Goal: Register for event/course

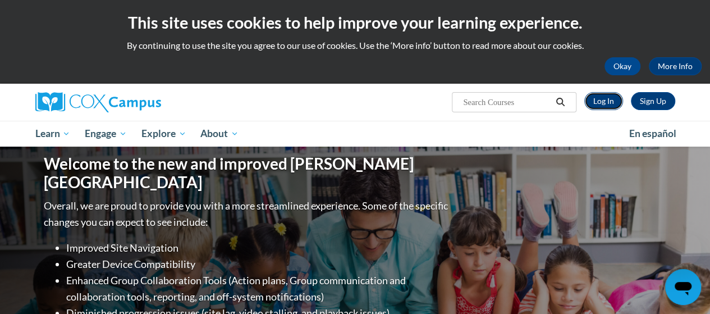
click at [610, 99] on link "Log In" at bounding box center [603, 101] width 39 height 18
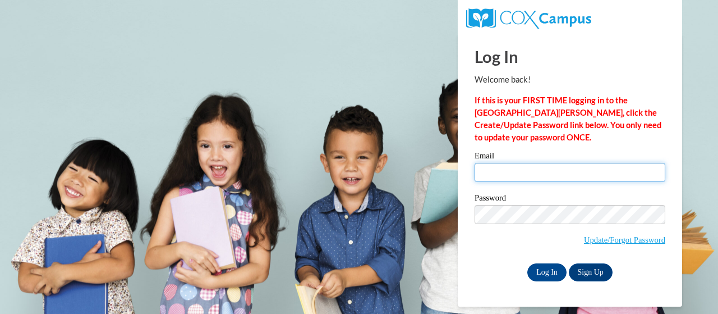
click at [521, 177] on input "Email" at bounding box center [570, 172] width 191 height 19
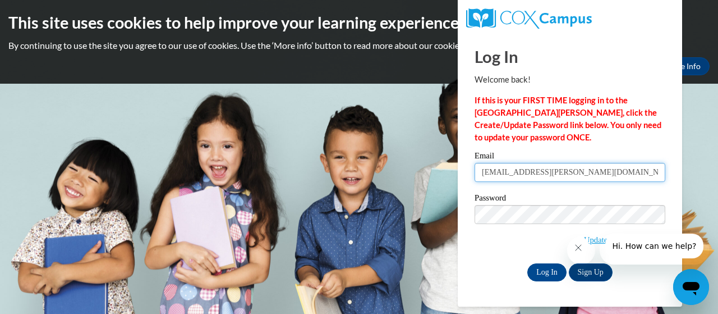
type input "hall.amy.m@muscogee.k12.ga.us"
click at [498, 203] on label "Password" at bounding box center [570, 199] width 191 height 11
click at [583, 250] on icon "Close message from company" at bounding box center [578, 247] width 9 height 9
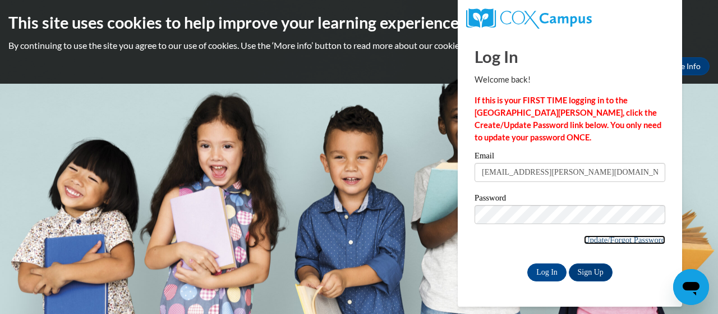
click at [622, 242] on link "Update/Forgot Password" at bounding box center [624, 239] width 81 height 9
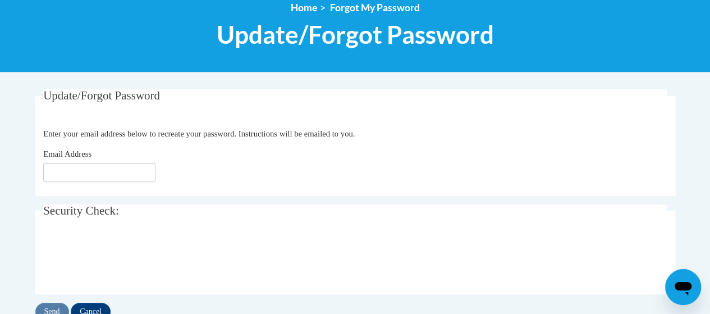
scroll to position [138, 0]
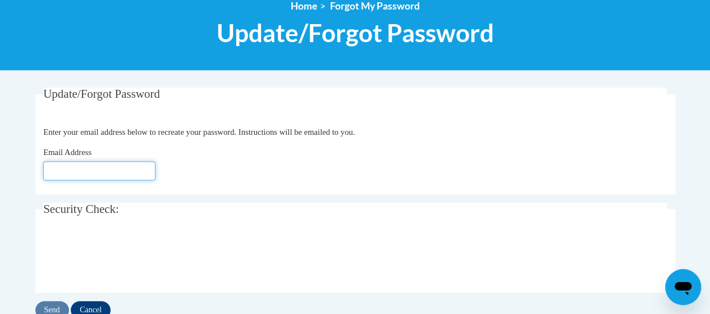
click at [88, 166] on input "Email Address" at bounding box center [99, 170] width 112 height 19
type input "hall.amy.m@muscogee.k12.ga.us"
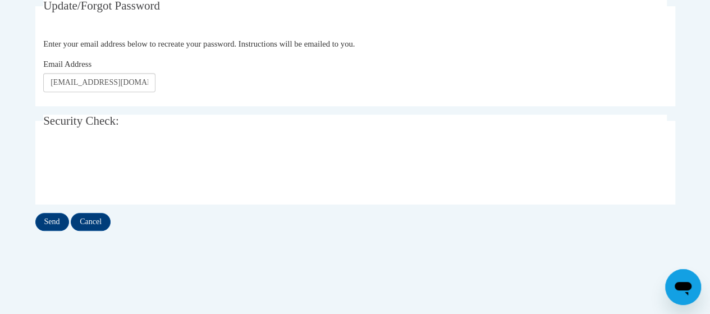
scroll to position [227, 0]
click at [44, 221] on input "Send" at bounding box center [52, 220] width 34 height 18
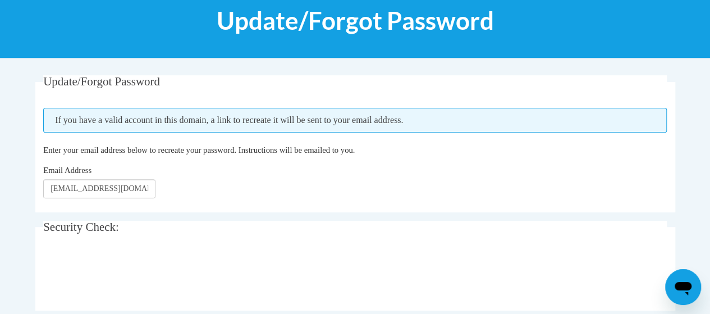
scroll to position [151, 0]
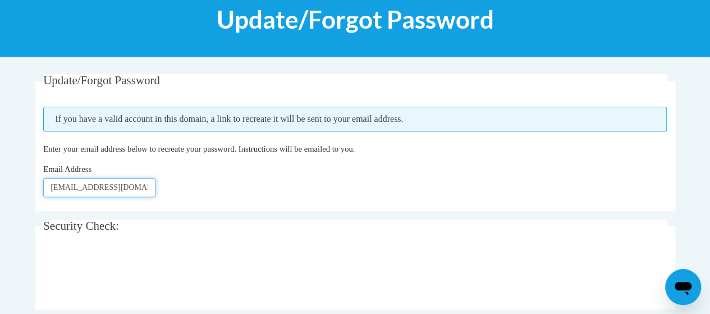
drag, startPoint x: 46, startPoint y: 187, endPoint x: 88, endPoint y: 187, distance: 42.1
click at [88, 187] on input "hall.amy.m@muscogee.k12.ga.us" at bounding box center [99, 187] width 112 height 19
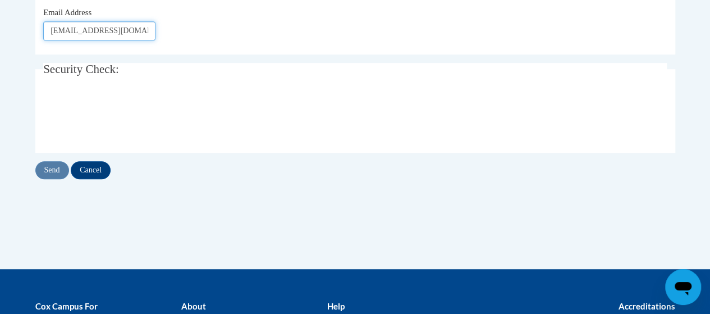
scroll to position [309, 0]
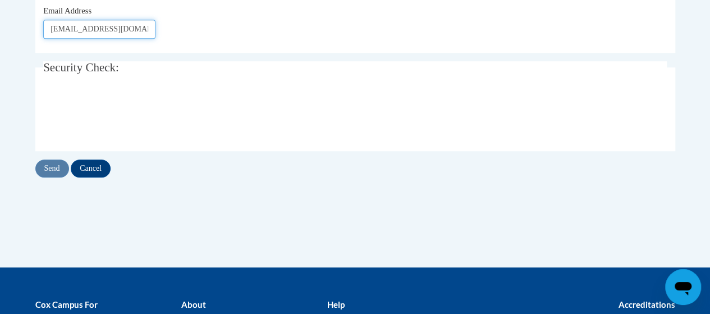
type input "e043883@muscogee.k12.ga.us"
click at [47, 164] on input "Send" at bounding box center [52, 168] width 34 height 18
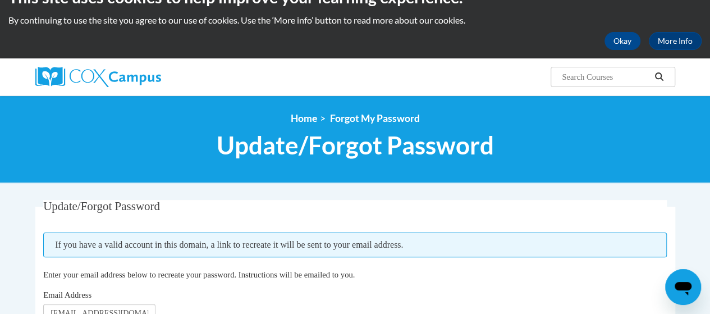
scroll to position [16, 0]
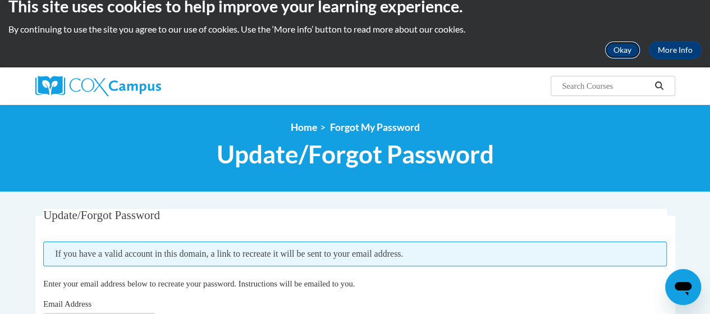
click at [615, 48] on button "Okay" at bounding box center [623, 50] width 36 height 18
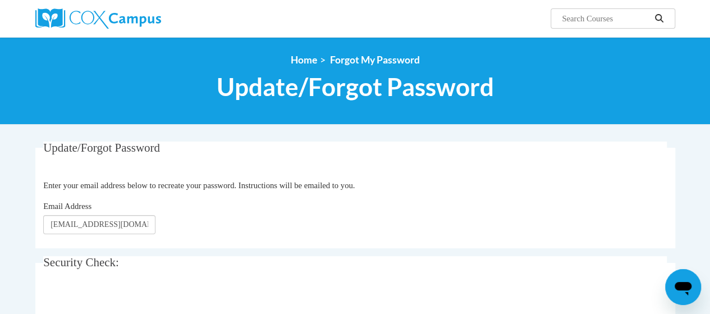
scroll to position [104, 0]
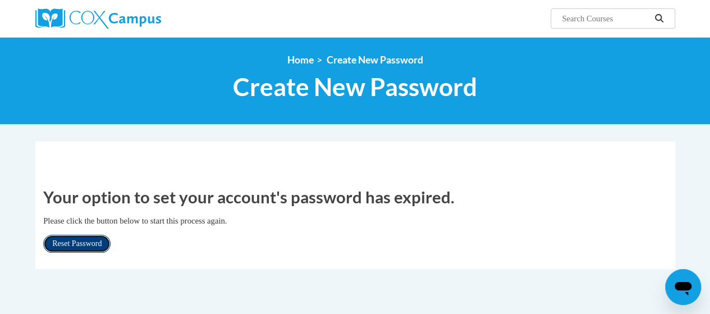
click at [80, 246] on link "Reset Password" at bounding box center [76, 244] width 67 height 18
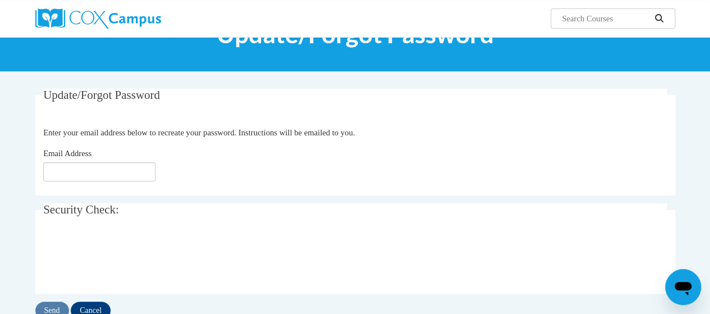
scroll to position [63, 0]
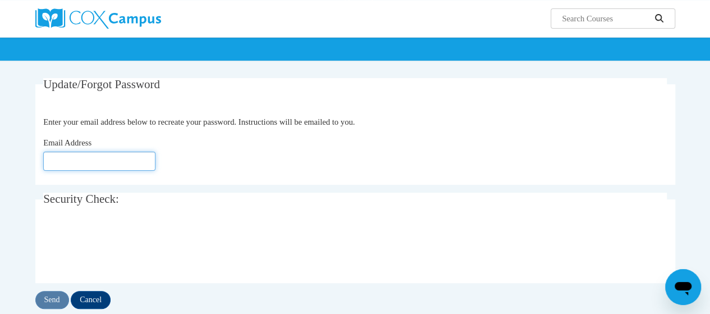
click at [114, 156] on input "Email Address" at bounding box center [99, 161] width 112 height 19
type input "hall.amy.m@muscogee.k12.ga.us"
click at [148, 164] on input "hall.amy.m@muscogee.k12.ga.us" at bounding box center [99, 161] width 112 height 19
click at [255, 128] on fieldset "Update/Forgot Password Please enter your email address Enter your email address…" at bounding box center [355, 131] width 640 height 107
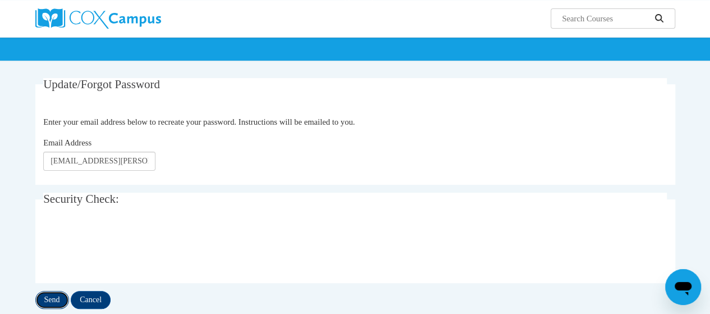
click at [58, 297] on input "Send" at bounding box center [52, 300] width 34 height 18
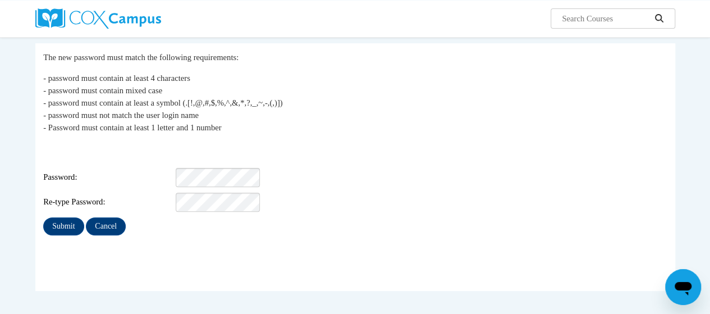
scroll to position [104, 0]
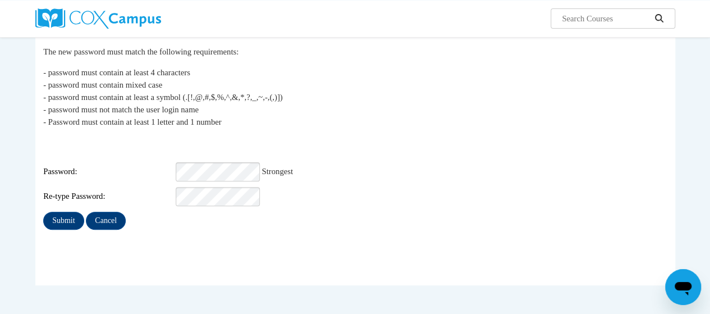
click at [352, 123] on p "- password must contain at least 4 characters - password must contain mixed cas…" at bounding box center [355, 97] width 624 height 62
click at [146, 172] on div "Password: Strongest" at bounding box center [355, 171] width 624 height 19
click at [73, 218] on input "Submit" at bounding box center [63, 221] width 40 height 18
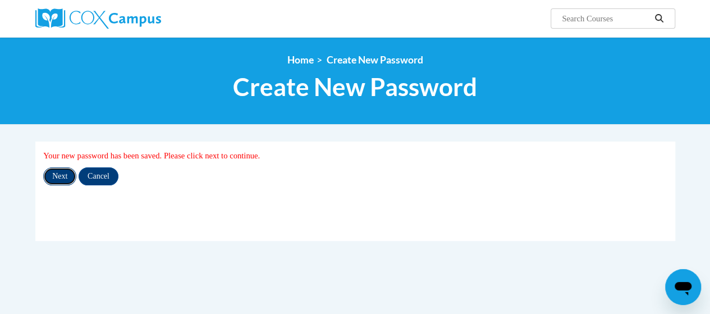
click at [65, 178] on input "Next" at bounding box center [59, 176] width 33 height 18
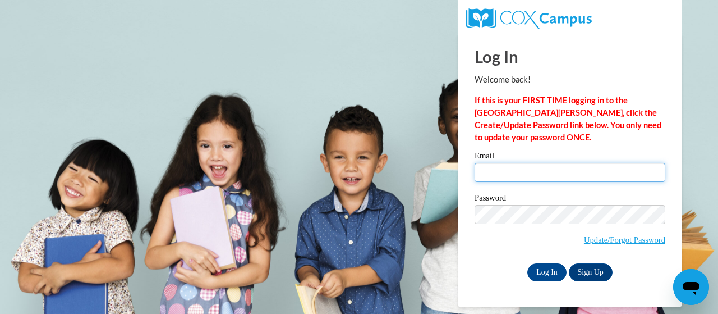
type input "[EMAIL_ADDRESS][DOMAIN_NAME]"
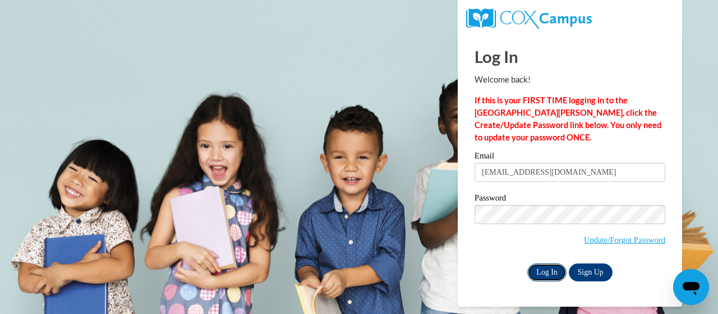
click at [548, 270] on input "Log In" at bounding box center [547, 272] width 39 height 18
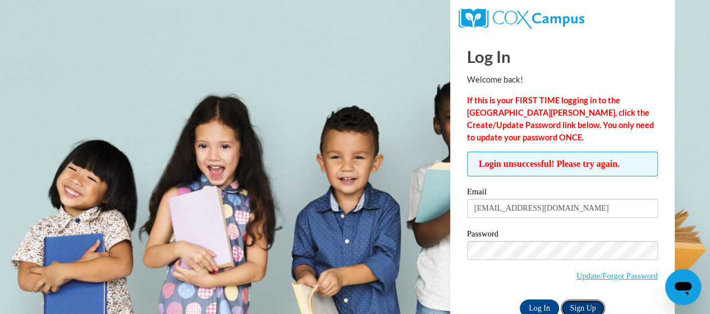
click at [571, 303] on link "Sign Up" at bounding box center [583, 308] width 44 height 18
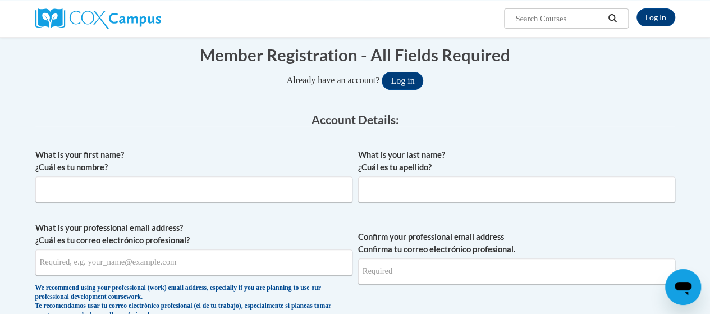
scroll to position [125, 0]
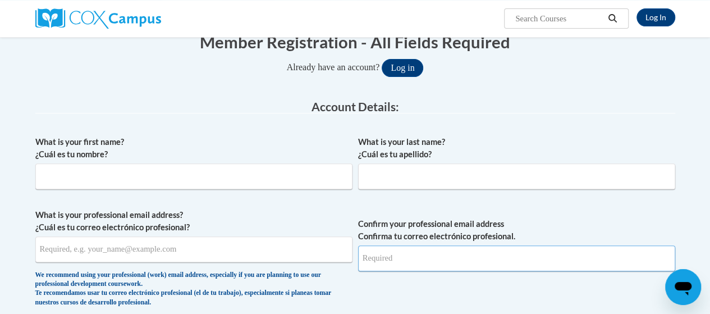
type input "[EMAIL_ADDRESS][DOMAIN_NAME]"
click at [202, 149] on label "What is your first name? ¿Cuál es tu nombre?" at bounding box center [193, 148] width 317 height 25
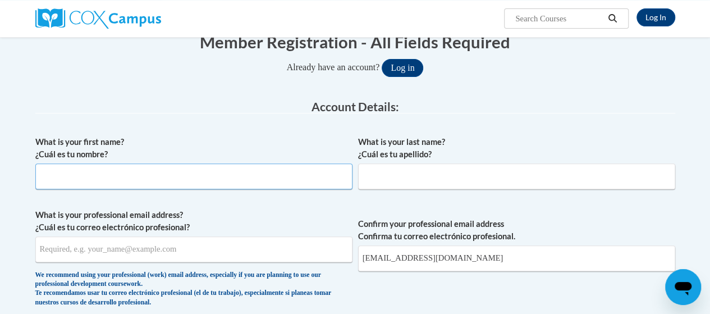
click at [202, 163] on input "What is your first name? ¿Cuál es tu nombre?" at bounding box center [193, 176] width 317 height 26
click at [145, 169] on input "What is your first name? ¿Cuál es tu nombre?" at bounding box center [193, 176] width 317 height 26
type input "Amy"
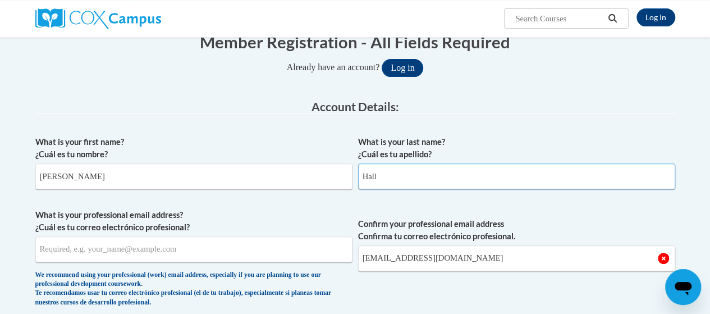
type input "Hall"
drag, startPoint x: 485, startPoint y: 257, endPoint x: 360, endPoint y: 253, distance: 124.7
click at [360, 253] on input "[EMAIL_ADDRESS][DOMAIN_NAME]" at bounding box center [516, 258] width 317 height 26
click at [97, 258] on input "What is your professional email address? ¿Cuál es tu correo electrónico profesi…" at bounding box center [193, 249] width 317 height 26
paste input "[EMAIL_ADDRESS][DOMAIN_NAME]"
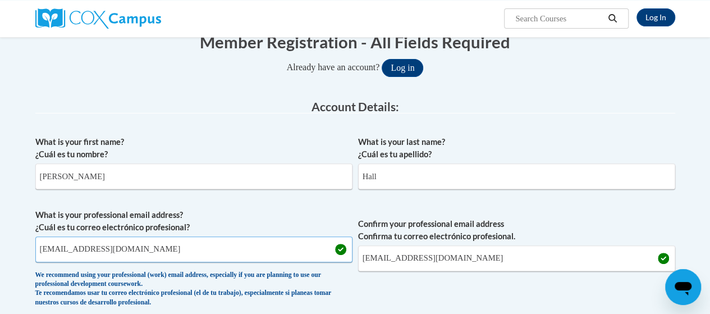
scroll to position [337, 0]
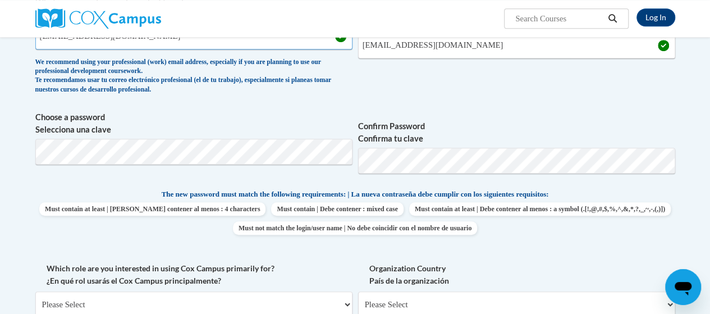
type input "[EMAIL_ADDRESS][DOMAIN_NAME]"
click at [13, 148] on body "Log In Search Search... Create an Account Reading belongs to all of us - join o…" at bounding box center [355, 310] width 710 height 1295
click at [459, 145] on span "Confirm Password Confirma tu clave" at bounding box center [516, 146] width 317 height 71
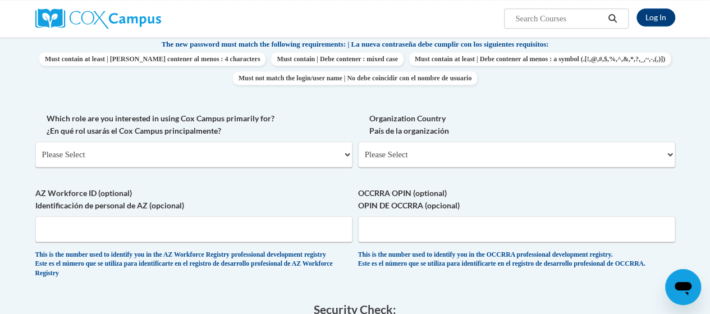
scroll to position [519, 0]
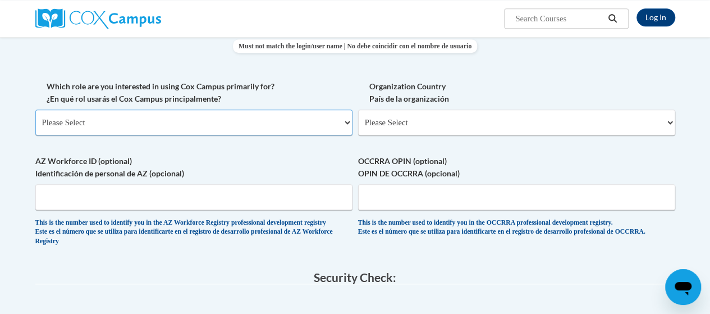
click at [152, 135] on select "Please Select College/University | Colegio/Universidad Community/Nonprofit Part…" at bounding box center [193, 122] width 317 height 26
select select "fbf2d438-af2f-41f8-98f1-81c410e29de3"
click at [35, 120] on select "Please Select College/University | Colegio/Universidad Community/Nonprofit Part…" at bounding box center [193, 122] width 317 height 26
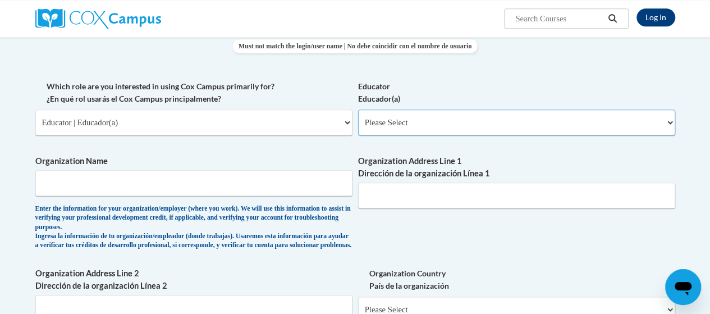
click at [430, 124] on select "Please Select Early Learning/Daycare Teacher/Family Home Care Provider | Maestr…" at bounding box center [516, 122] width 317 height 26
select select "8e40623d-54d0-45cd-9f92-5df65cd3f8cf"
click at [358, 120] on select "Please Select Early Learning/Daycare Teacher/Family Home Care Provider | Maestr…" at bounding box center [516, 122] width 317 height 26
click at [192, 192] on input "Organization Name" at bounding box center [193, 183] width 317 height 26
type input "D"
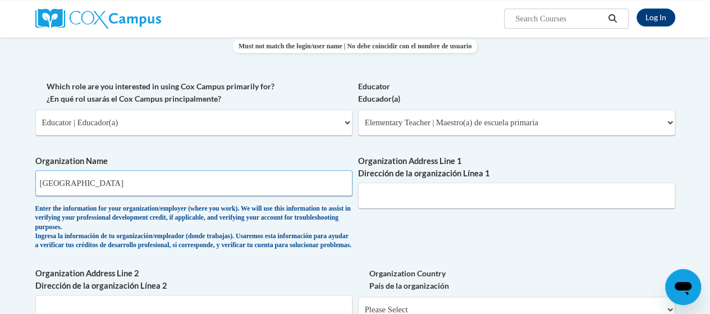
type input "Fox Elementary"
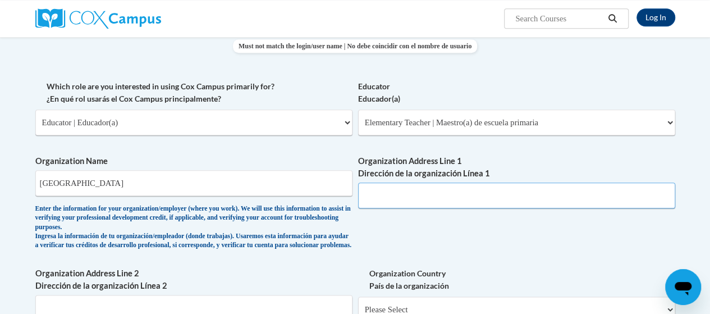
click at [415, 208] on input "Organization Address Line 1 Dirección de la organización Línea 1" at bounding box center [516, 195] width 317 height 26
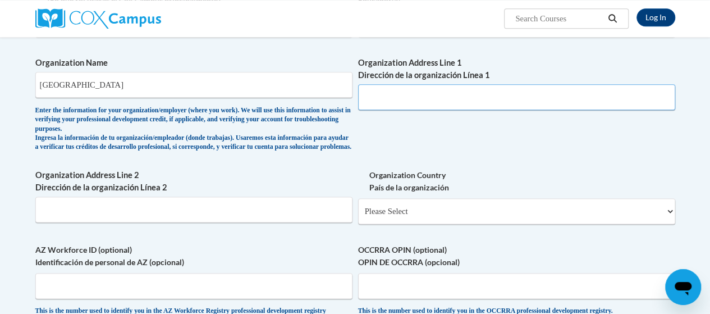
scroll to position [620, 0]
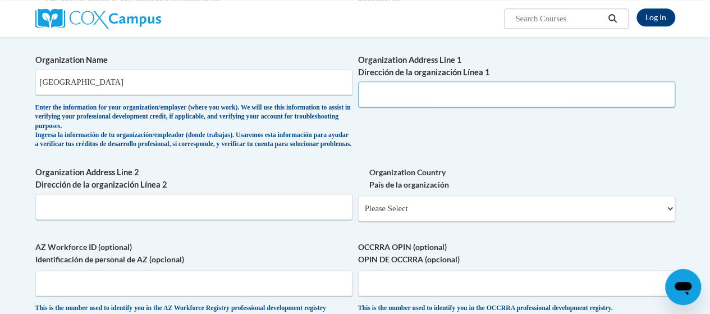
click at [407, 107] on input "Organization Address Line 1 Dirección de la organización Línea 1" at bounding box center [516, 94] width 317 height 26
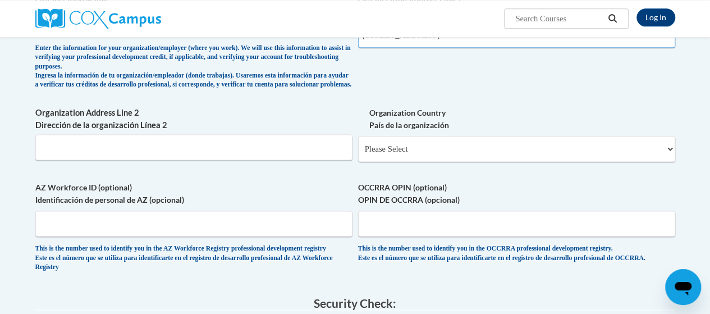
type input "600 38th street"
click at [433, 162] on select "Please Select United States | Estados Unidos Outside of the United States | Fue…" at bounding box center [516, 149] width 317 height 26
select select "ad49bcad-a171-4b2e-b99c-48b446064914"
click at [358, 155] on select "Please Select United States | Estados Unidos Outside of the United States | Fue…" at bounding box center [516, 149] width 317 height 26
select select
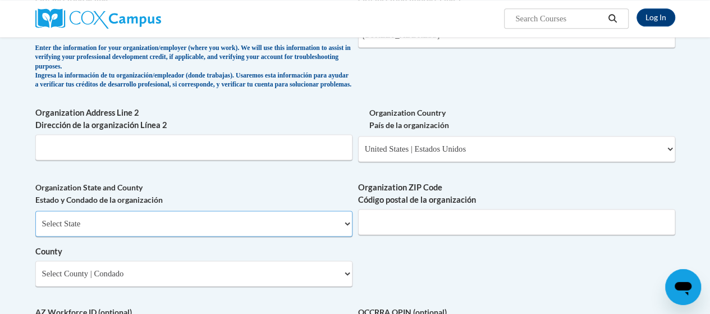
click at [244, 236] on select "Select State Alabama Alaska Arizona Arkansas California Colorado Connecticut De…" at bounding box center [193, 223] width 317 height 26
select select "Georgia"
click at [35, 230] on select "Select State Alabama Alaska Arizona Arkansas California Colorado Connecticut De…" at bounding box center [193, 223] width 317 height 26
click at [402, 232] on input "Organization ZIP Code Código postal de la organización" at bounding box center [516, 222] width 317 height 26
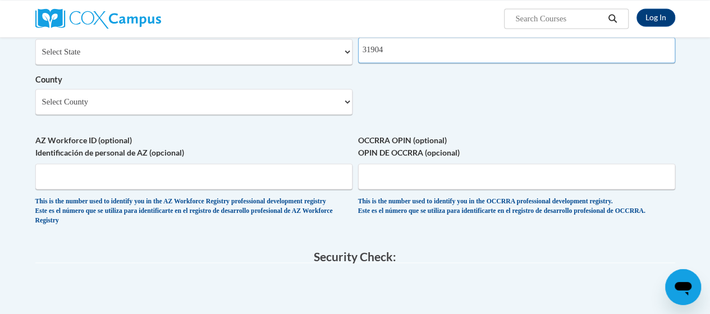
type input "31904"
click at [145, 115] on select "Select County Appling Atkinson Bacon Baker Baldwin Banks Barrow Bartow Ben Hill…" at bounding box center [193, 102] width 317 height 26
select select "Muscogee"
click at [35, 108] on select "Select County Appling Atkinson Bacon Baker Baldwin Banks Barrow Bartow Ben Hill…" at bounding box center [193, 102] width 317 height 26
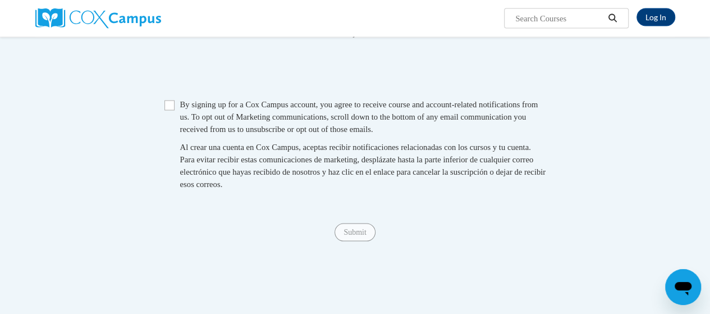
scroll to position [1077, 0]
click at [167, 110] on input "Checkbox" at bounding box center [169, 105] width 10 height 10
checkbox input "true"
click at [344, 241] on input "Submit" at bounding box center [355, 232] width 40 height 18
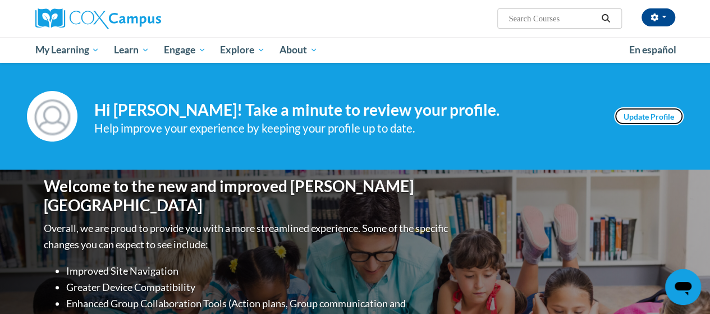
click at [667, 117] on link "Update Profile" at bounding box center [649, 116] width 70 height 18
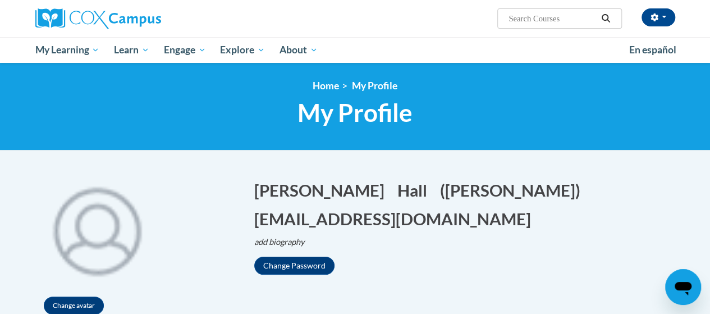
click at [542, 18] on input "Search..." at bounding box center [552, 18] width 90 height 13
type input "meaningful read alouds"
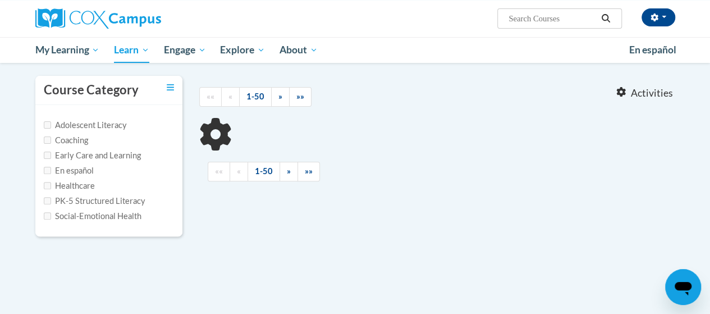
scroll to position [92, 0]
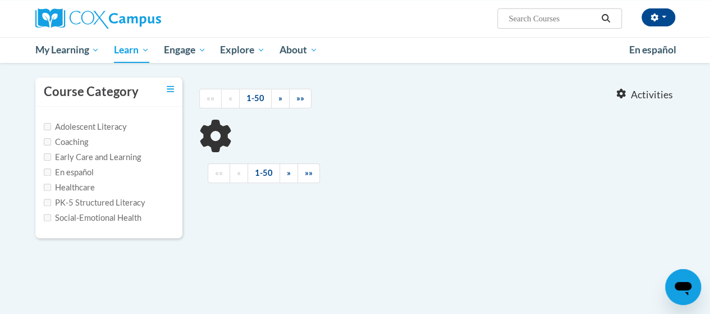
type input "meaningful read alouds"
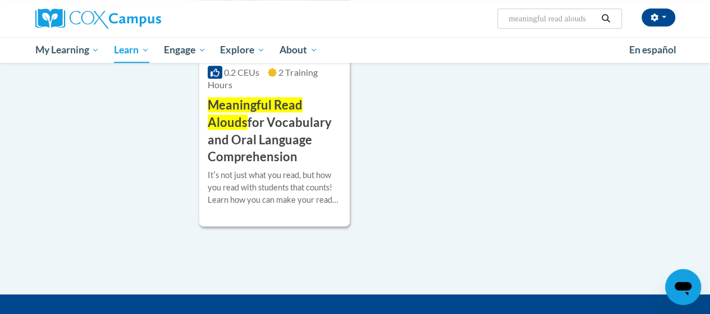
scroll to position [289, 0]
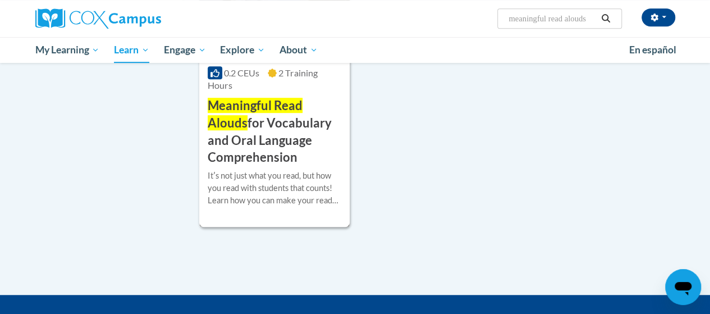
click at [266, 140] on h3 "Meaningful Read Alouds for Vocabulary and Oral Language Comprehension" at bounding box center [275, 131] width 134 height 69
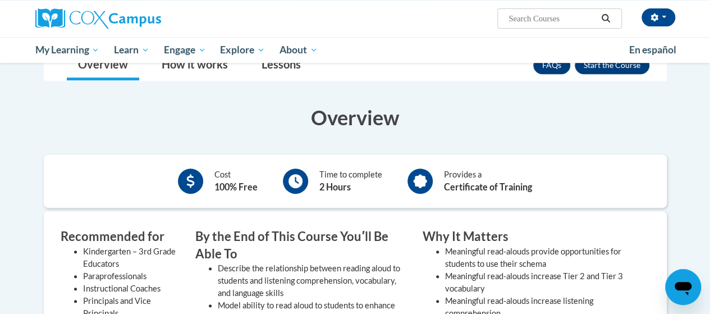
scroll to position [203, 0]
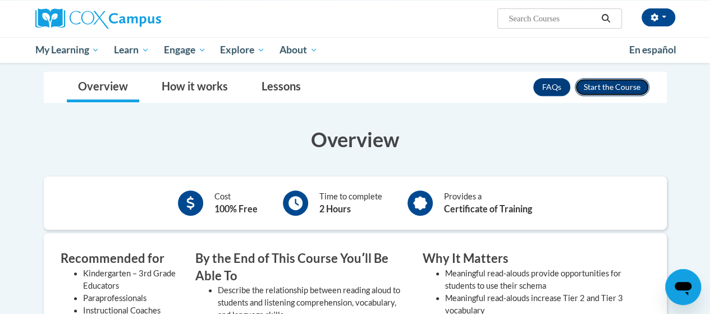
click at [622, 79] on button "Enroll" at bounding box center [612, 87] width 75 height 18
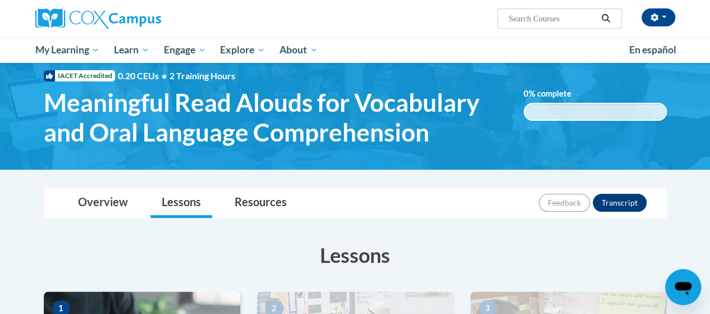
scroll to position [26, 0]
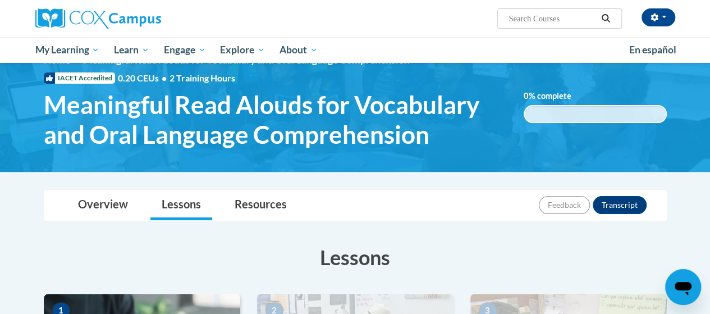
click at [528, 22] on input "Search..." at bounding box center [552, 18] width 90 height 13
type input "reading comprehension"
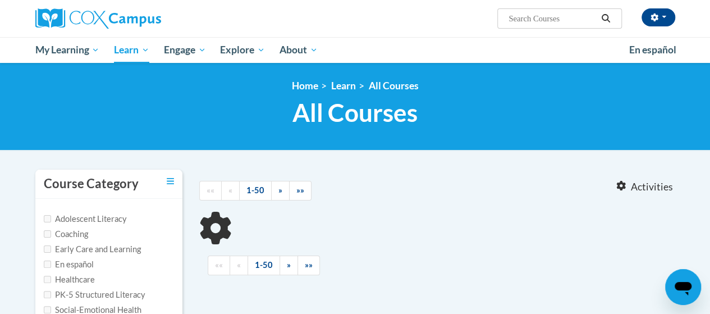
type input "reading comprehension"
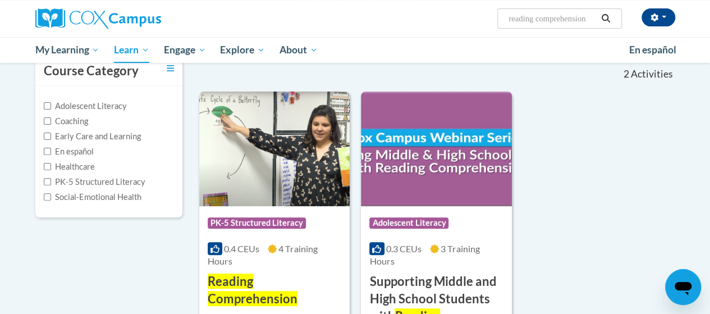
scroll to position [137, 0]
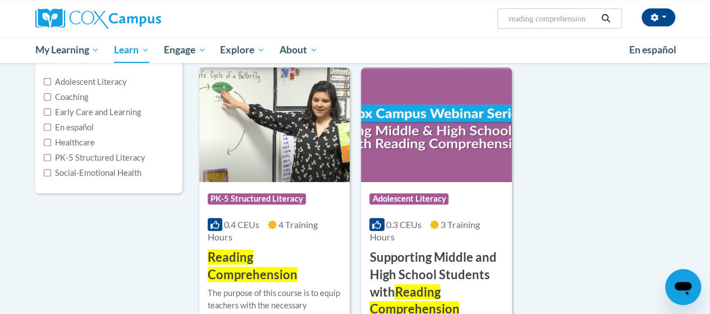
click at [224, 253] on span "Reading Comprehension" at bounding box center [253, 265] width 90 height 33
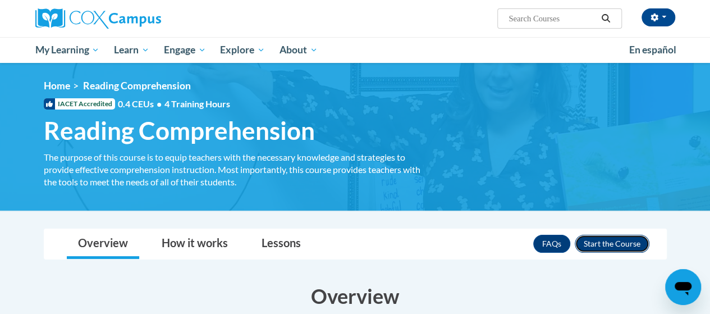
click at [607, 248] on button "Enroll" at bounding box center [612, 244] width 75 height 18
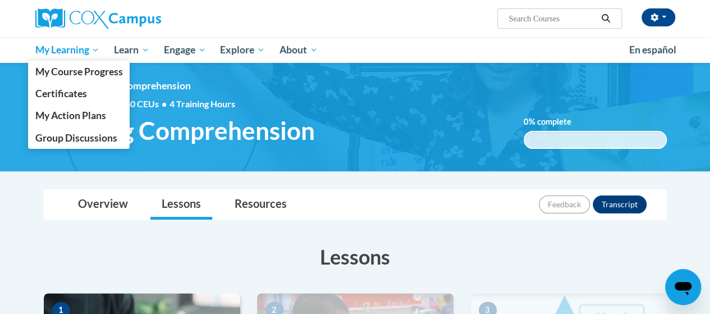
click at [88, 52] on span "My Learning" at bounding box center [67, 49] width 65 height 13
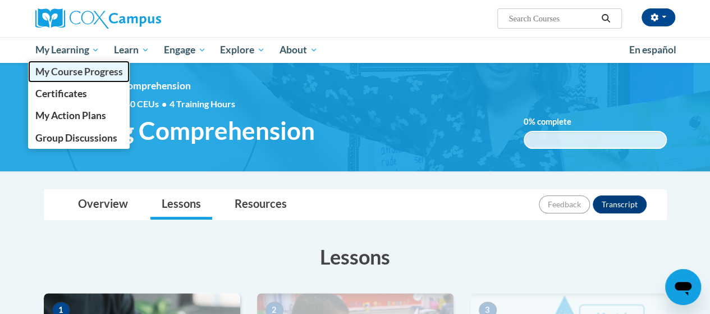
click at [75, 74] on span "My Course Progress" at bounding box center [79, 72] width 88 height 12
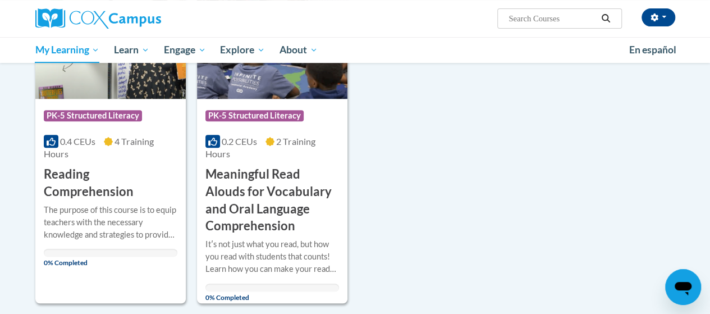
scroll to position [219, 0]
